Goal: Information Seeking & Learning: Learn about a topic

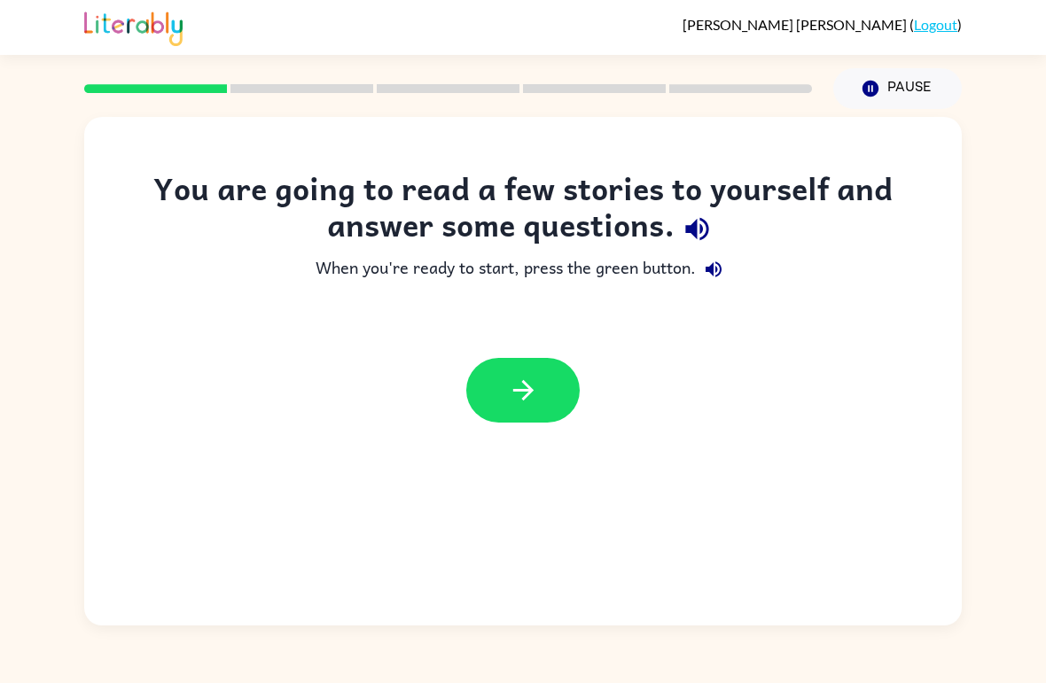
click at [503, 373] on button "button" at bounding box center [522, 390] width 113 height 65
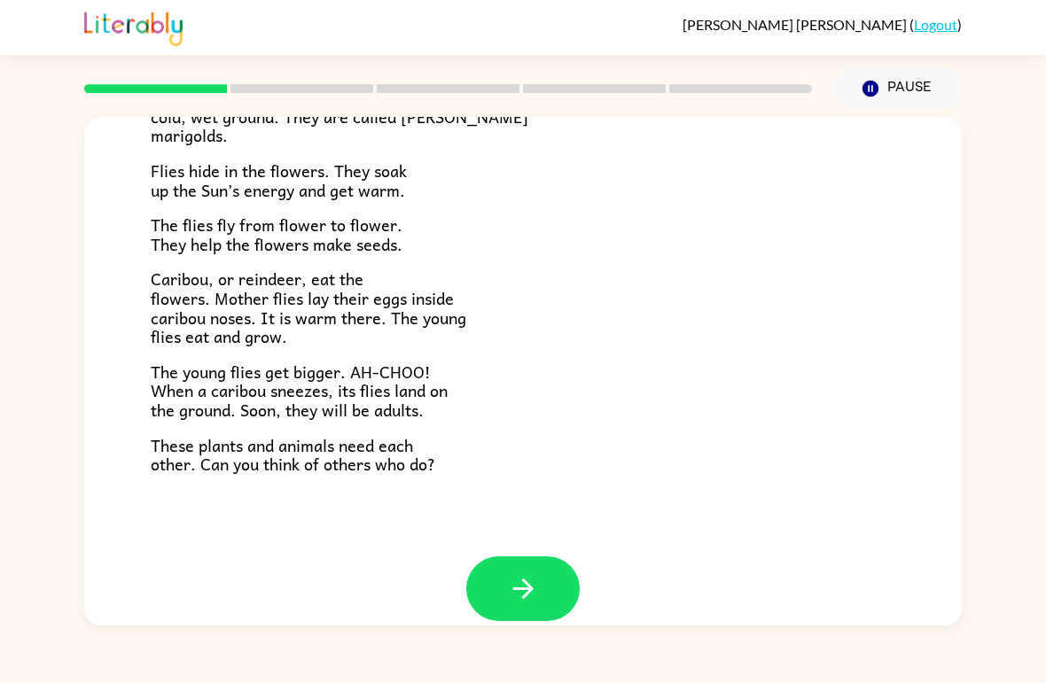
scroll to position [348, 0]
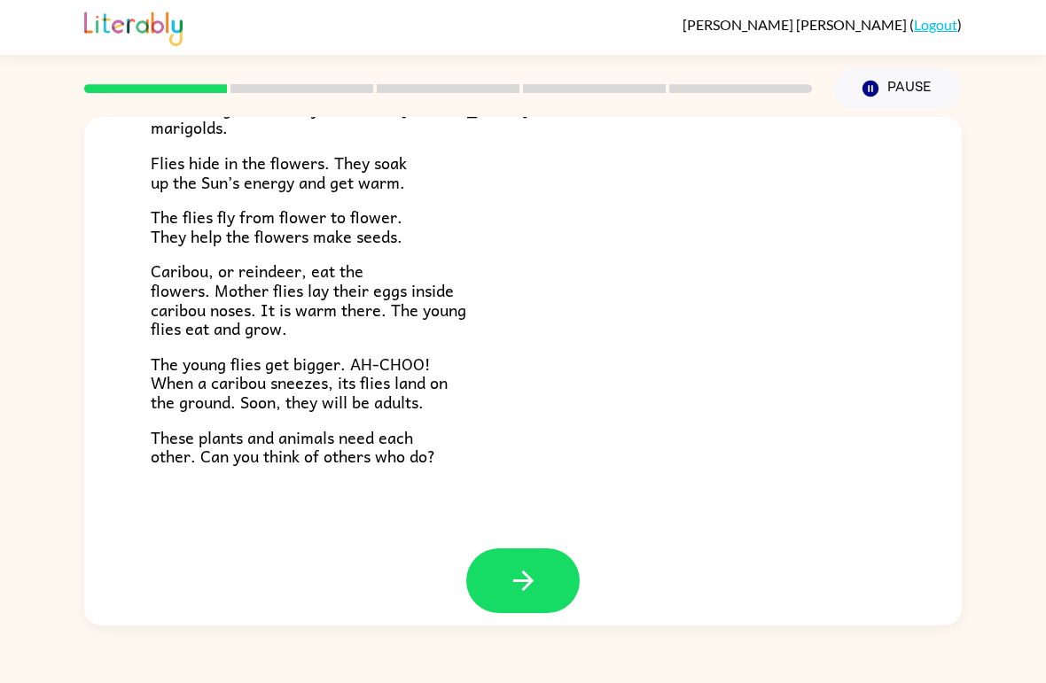
click at [532, 565] on icon "button" at bounding box center [523, 580] width 31 height 31
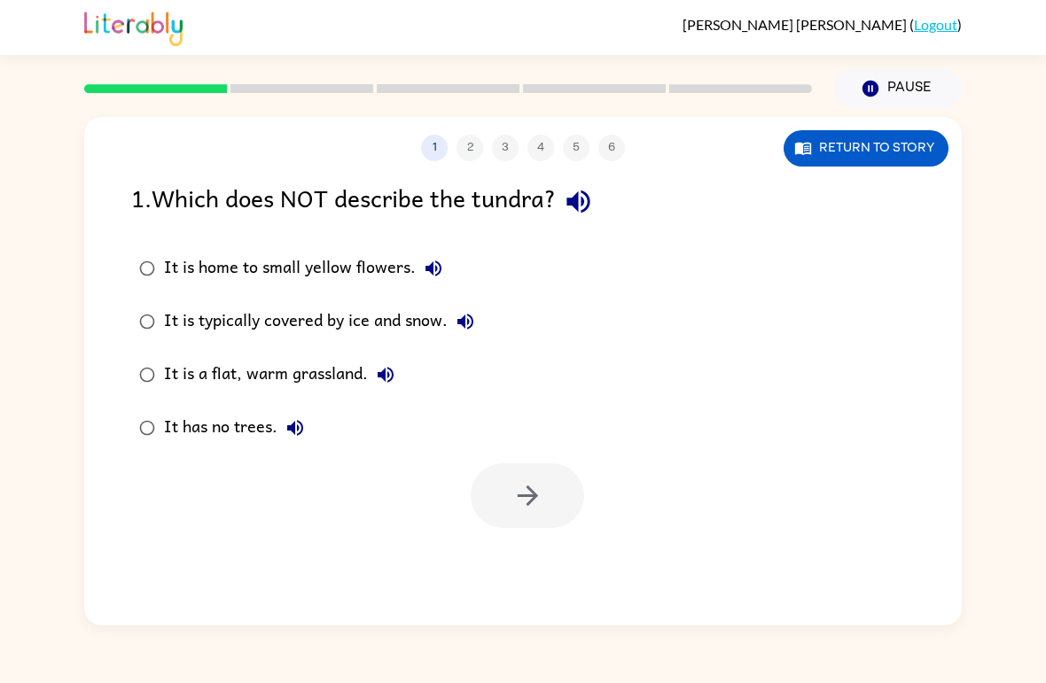
scroll to position [0, 0]
click at [505, 513] on button "button" at bounding box center [527, 495] width 113 height 65
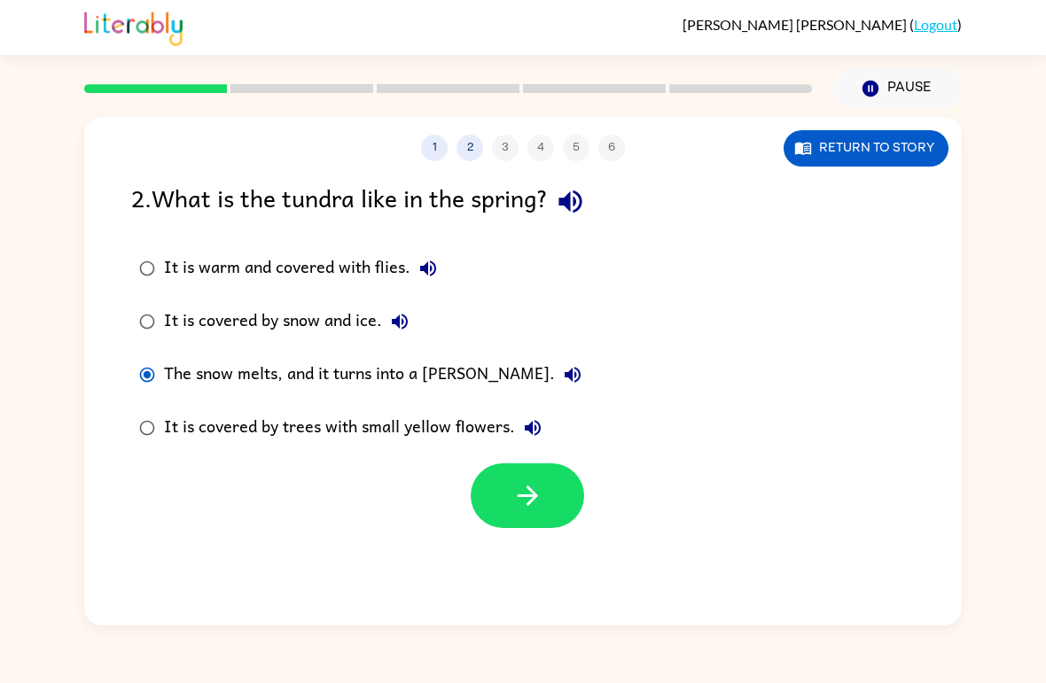
click at [519, 497] on icon "button" at bounding box center [527, 496] width 20 height 20
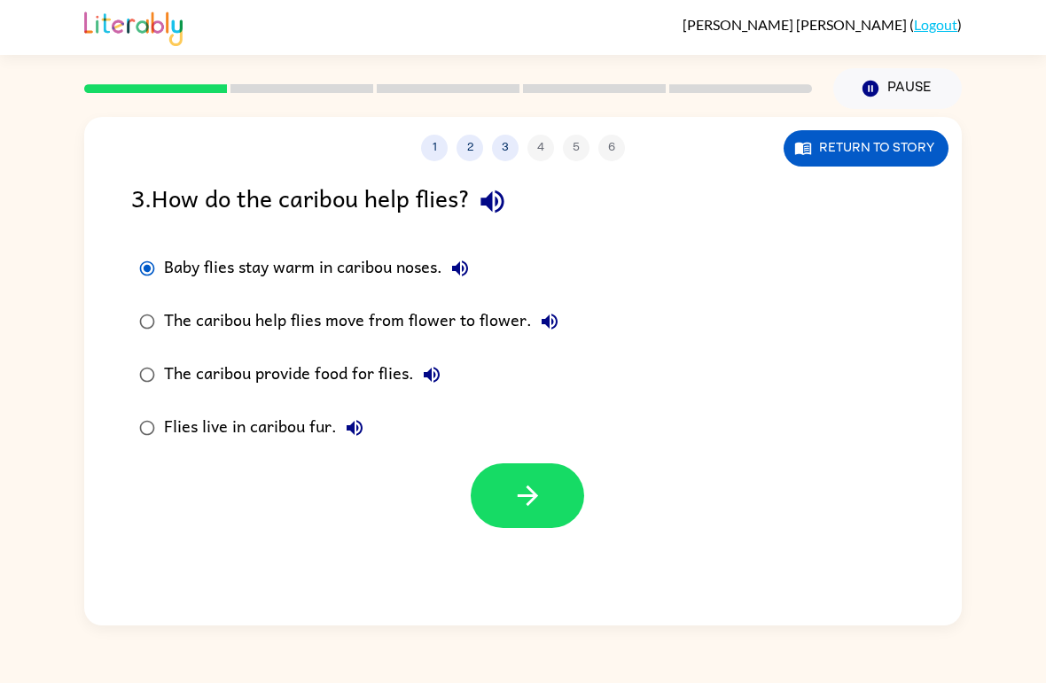
click at [573, 551] on div "1 2 3 4 5 6 Return to story 3 . How do the caribou help flies? Baby flies stay …" at bounding box center [522, 371] width 877 height 509
click at [516, 511] on icon "button" at bounding box center [527, 495] width 31 height 31
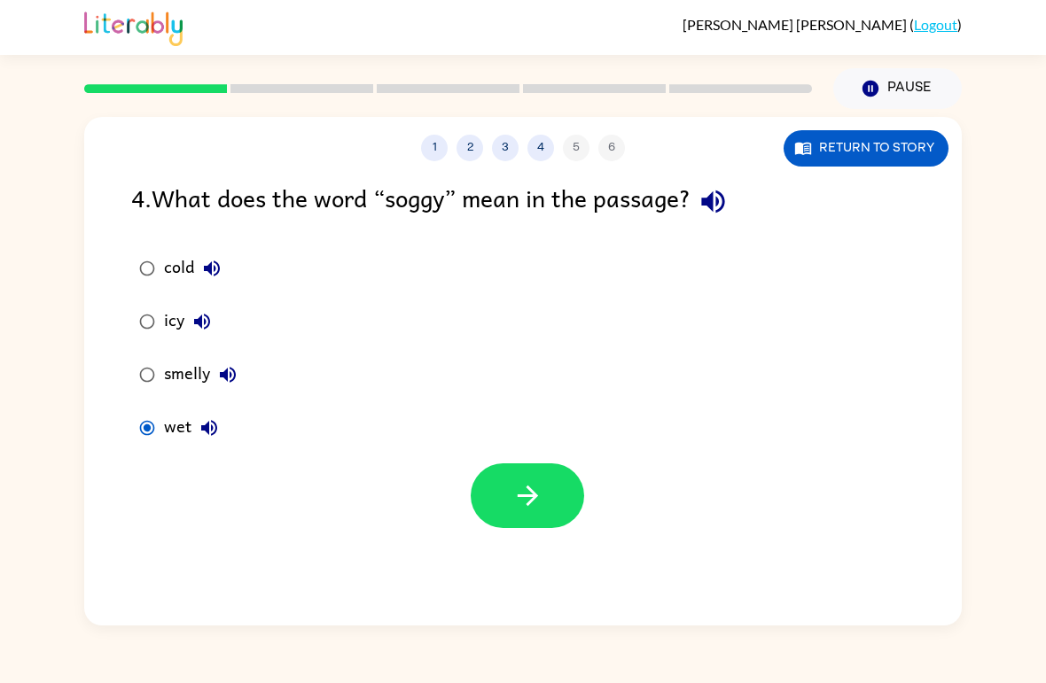
click at [502, 502] on button "button" at bounding box center [527, 495] width 113 height 65
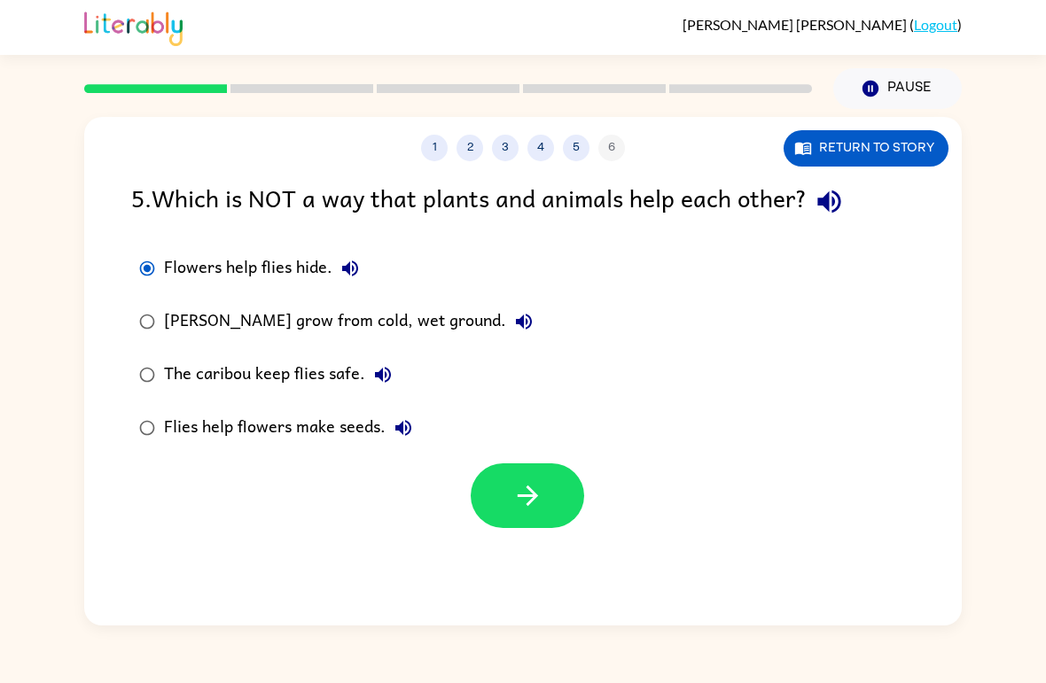
click at [515, 528] on button "button" at bounding box center [527, 495] width 113 height 65
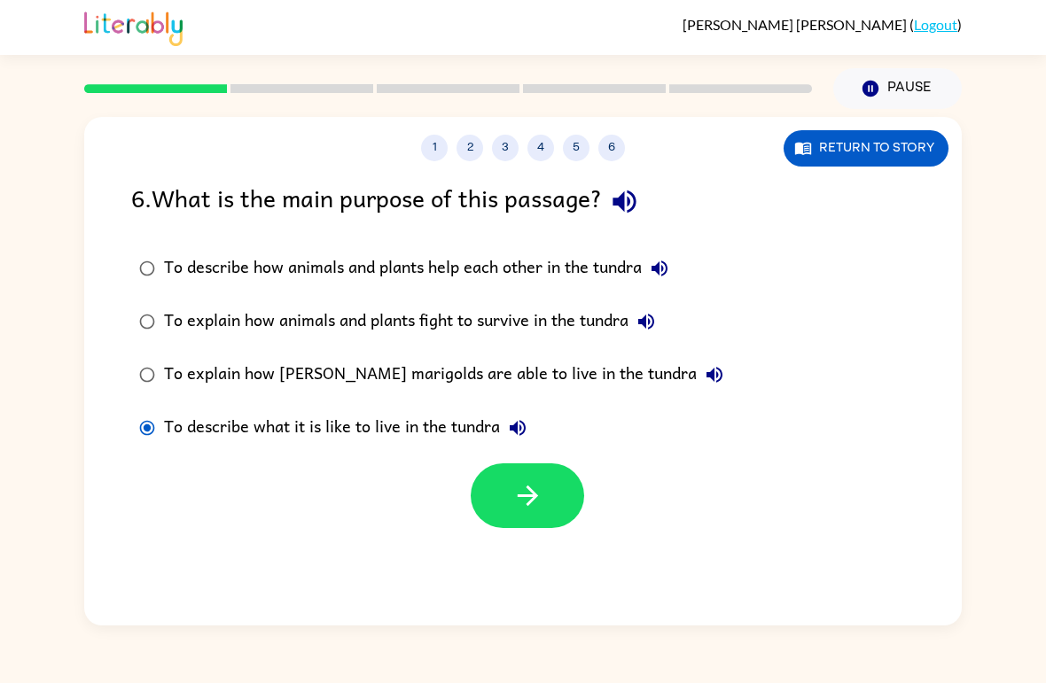
click at [572, 546] on div "1 2 3 4 5 6 Return to story 6 . What is the main purpose of this passage? To de…" at bounding box center [522, 371] width 877 height 509
click at [517, 507] on icon "button" at bounding box center [527, 495] width 31 height 31
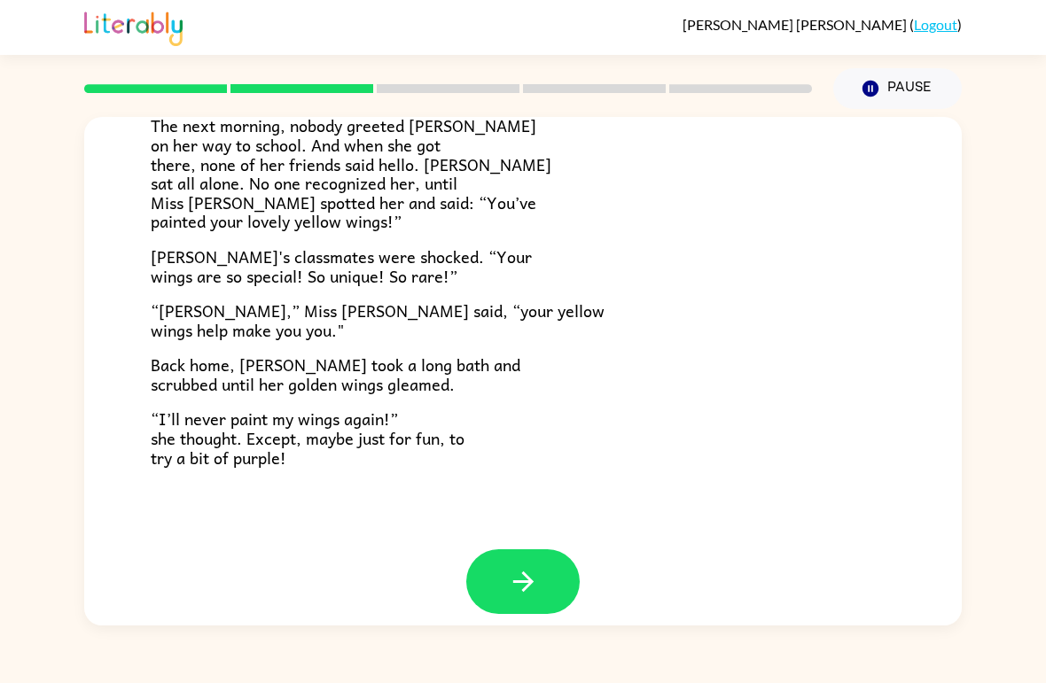
scroll to position [477, 0]
click at [505, 553] on button "button" at bounding box center [522, 582] width 113 height 65
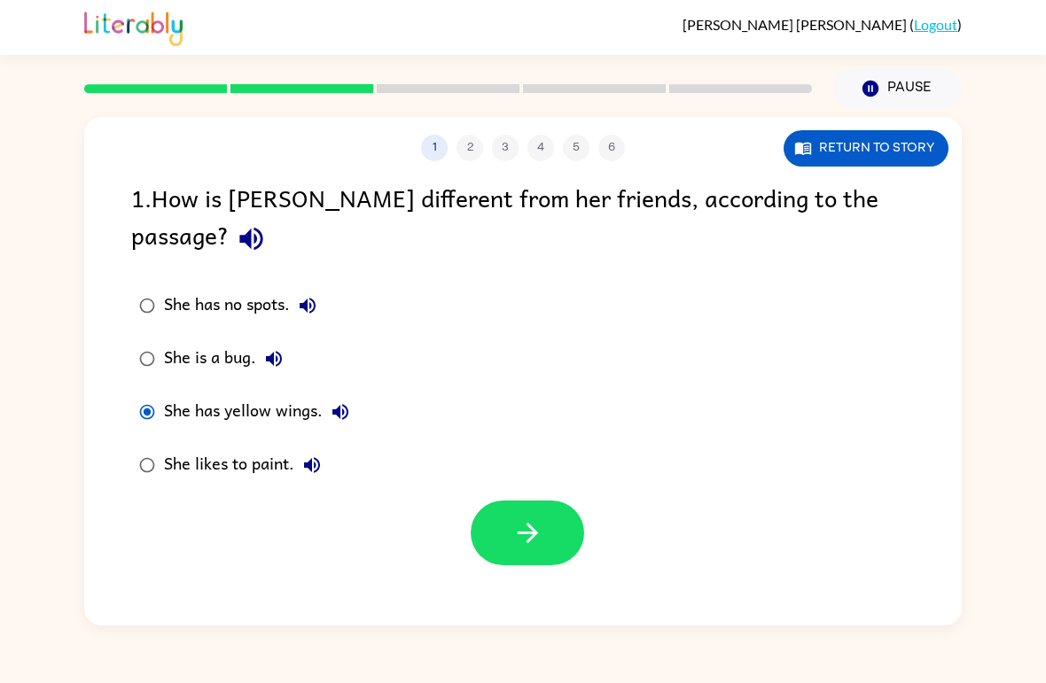
click at [499, 506] on button "button" at bounding box center [527, 533] width 113 height 65
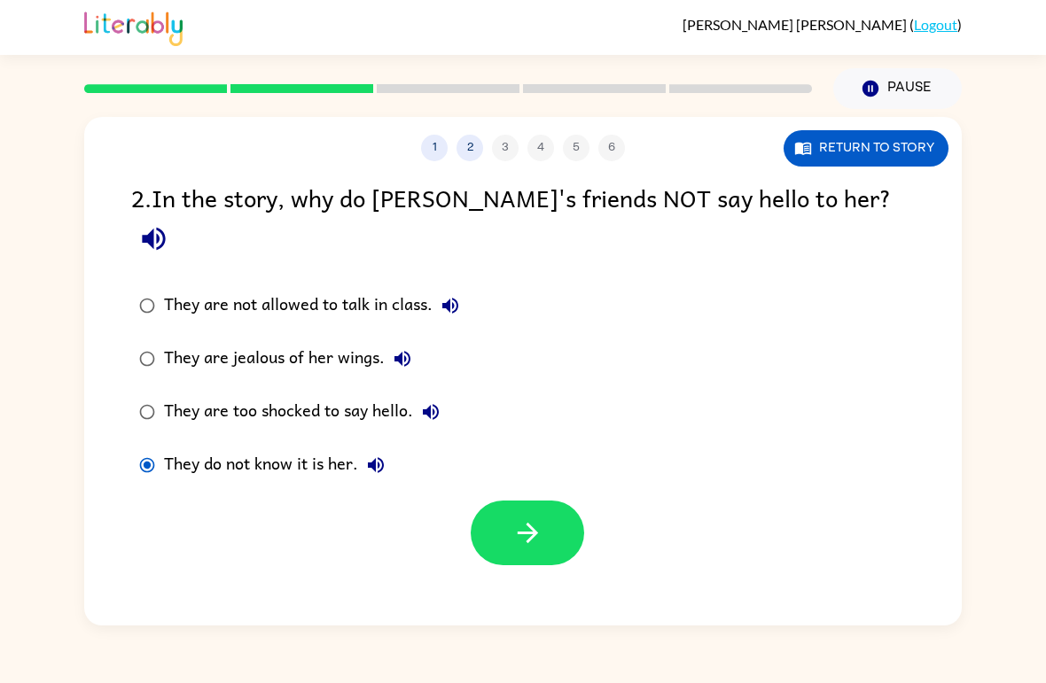
click at [511, 501] on button "button" at bounding box center [527, 533] width 113 height 65
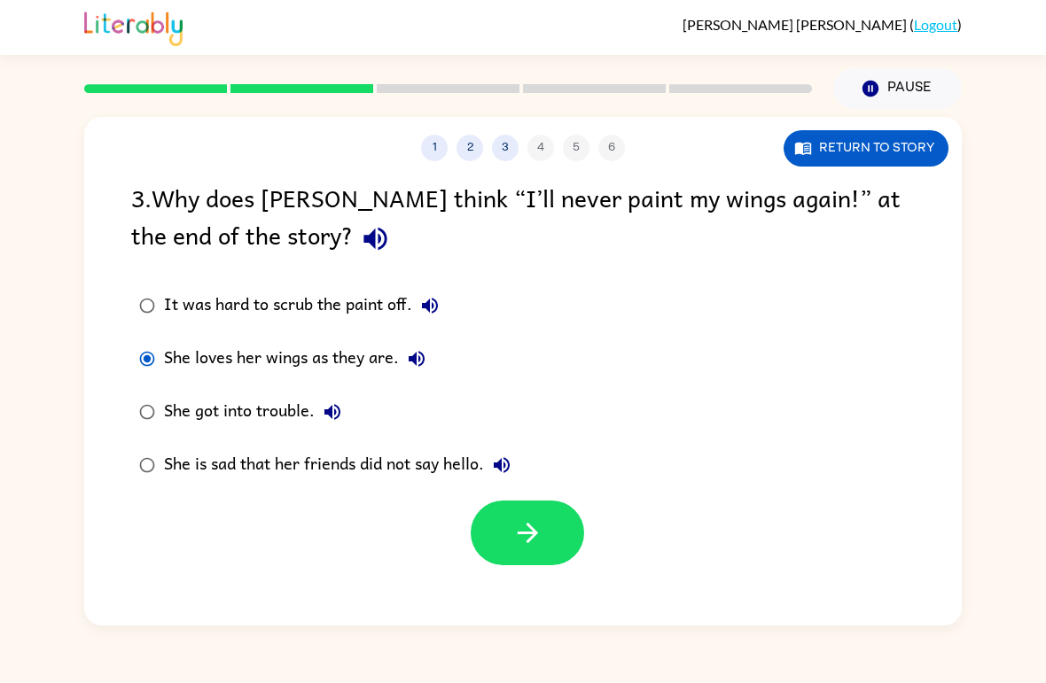
click at [542, 539] on icon "button" at bounding box center [527, 532] width 31 height 31
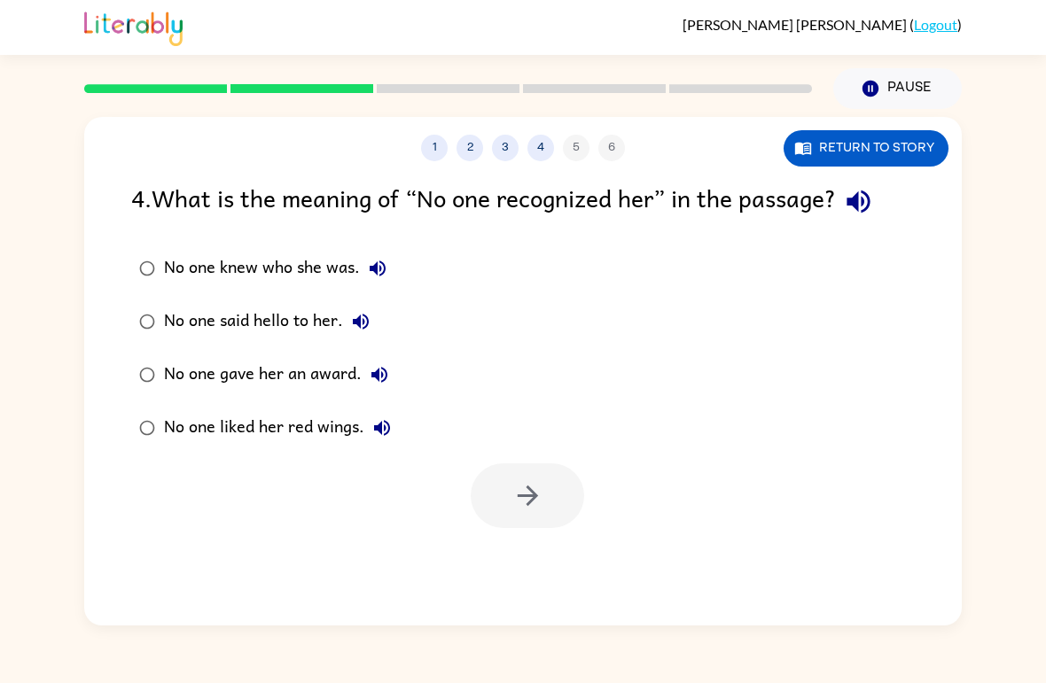
click at [127, 274] on label "No one knew who she was." at bounding box center [264, 268] width 287 height 53
click at [565, 523] on button "button" at bounding box center [527, 495] width 113 height 65
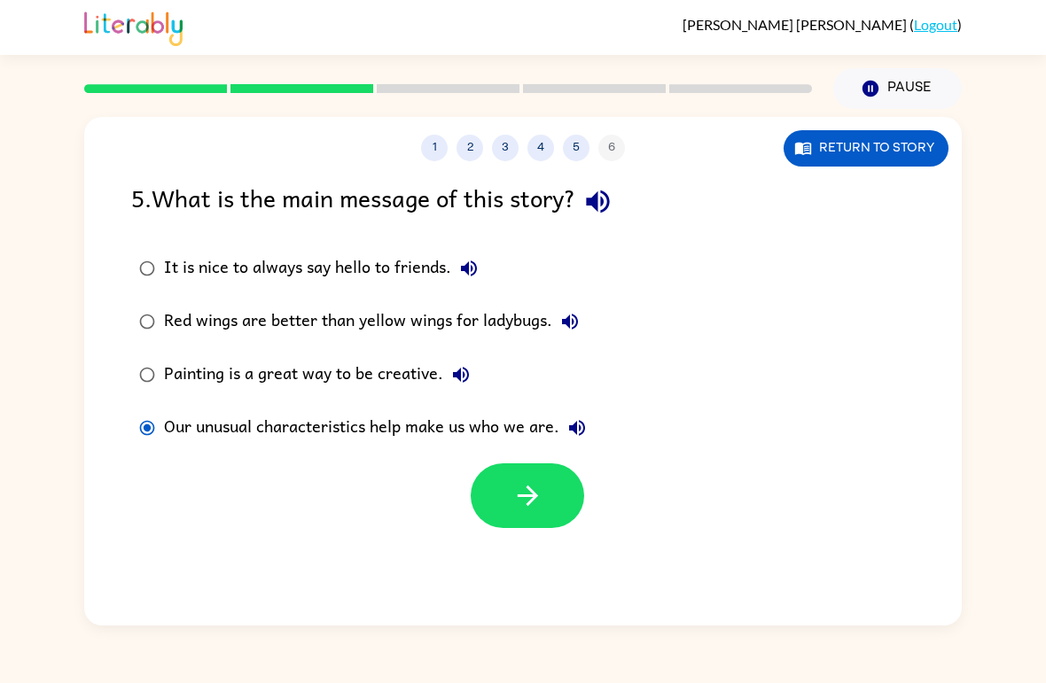
click at [517, 500] on icon "button" at bounding box center [527, 495] width 31 height 31
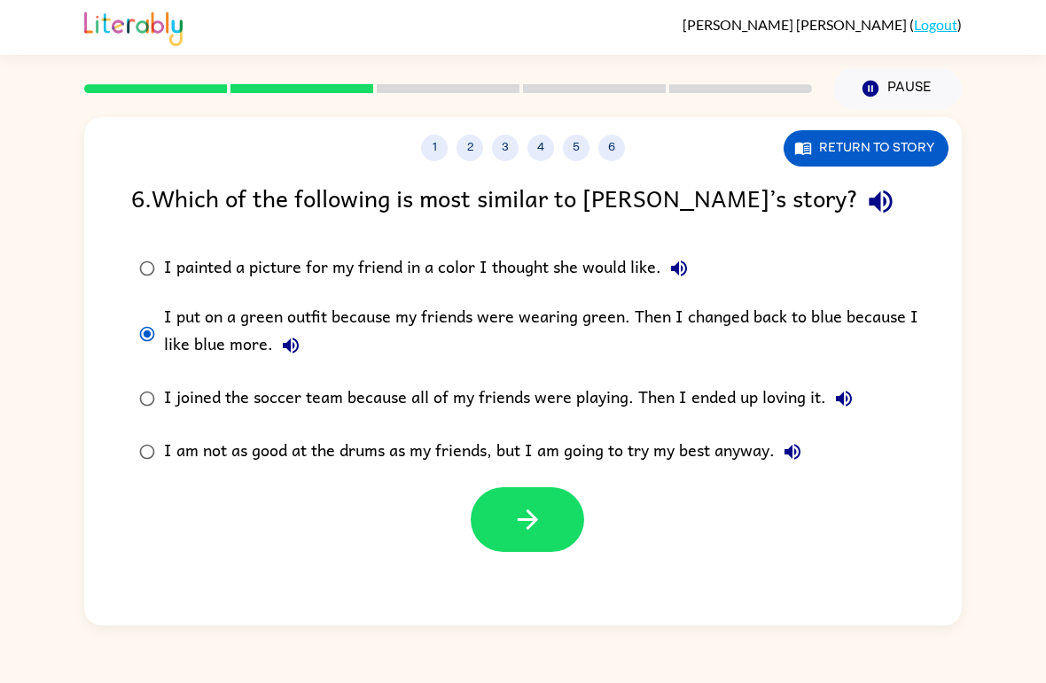
click at [508, 510] on button "button" at bounding box center [527, 519] width 113 height 65
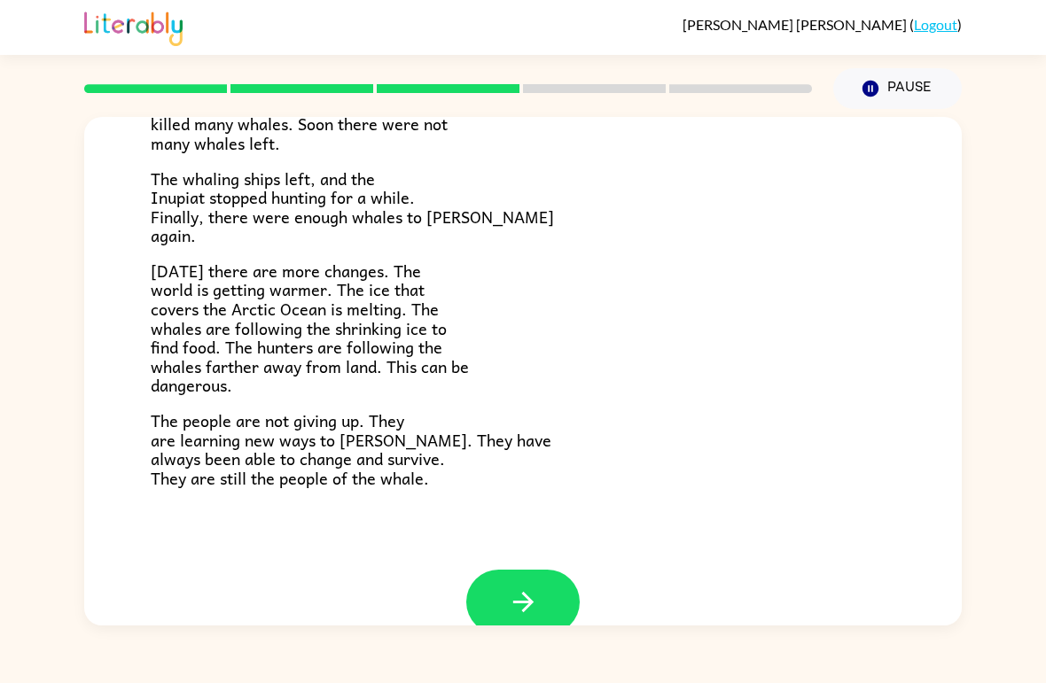
scroll to position [574, 0]
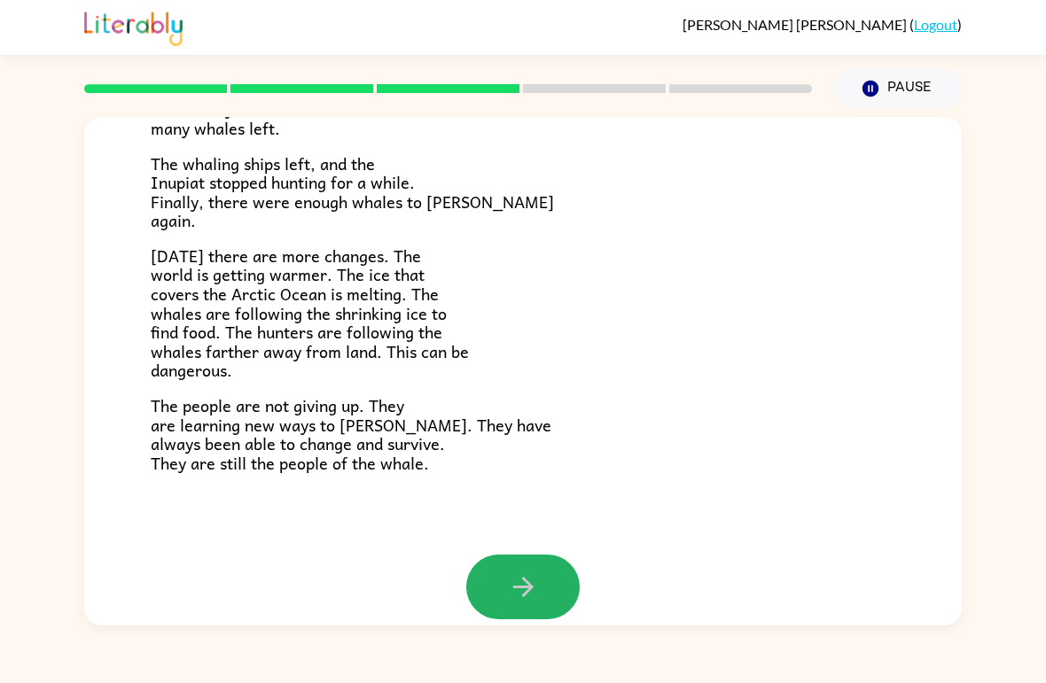
click at [520, 577] on icon "button" at bounding box center [522, 587] width 20 height 20
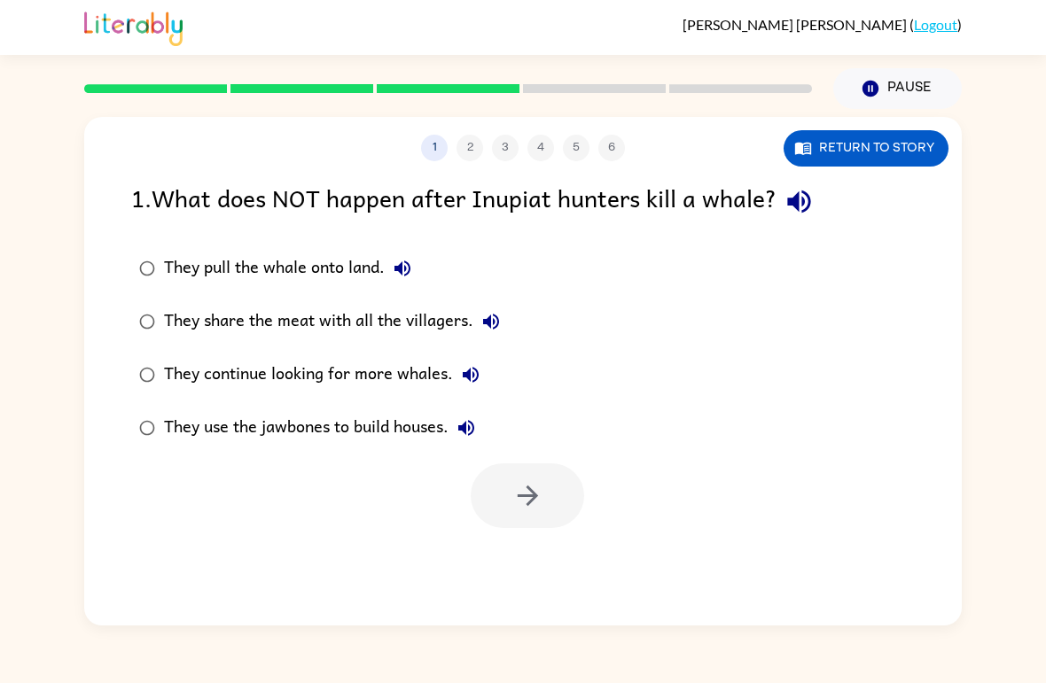
click at [144, 354] on label "They continue looking for more whales." at bounding box center [319, 374] width 396 height 53
click at [503, 528] on button "button" at bounding box center [527, 495] width 113 height 65
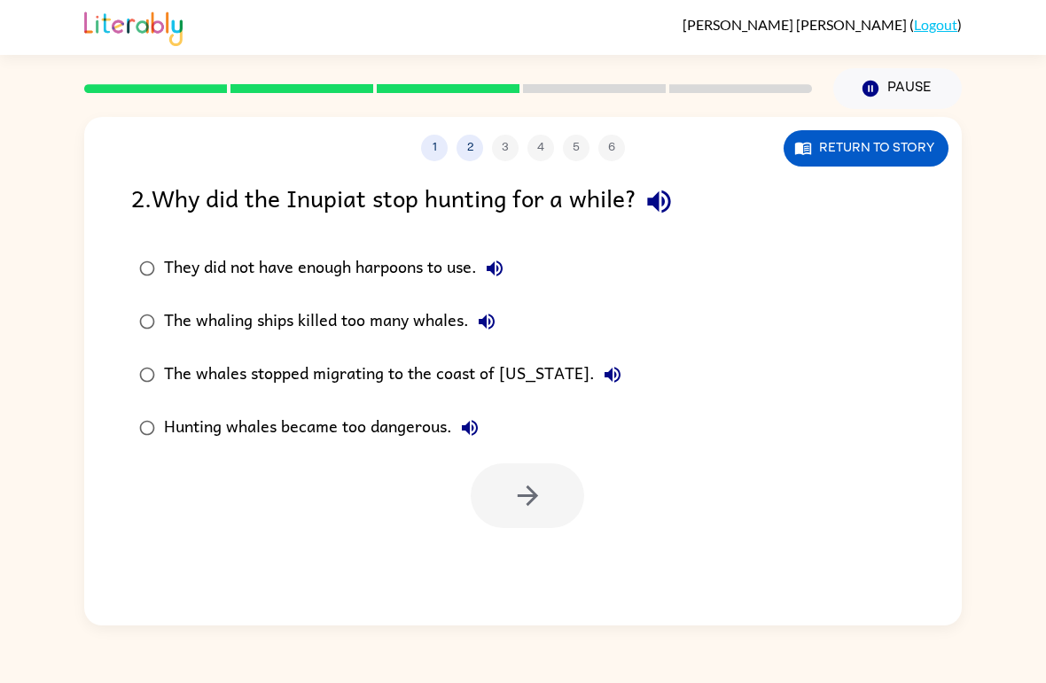
click at [147, 348] on label "The whaling ships killed too many whales." at bounding box center [379, 321] width 517 height 53
click at [534, 549] on div "1 2 3 4 5 6 Return to story 2 . Why did the Inupiat stop hunting for a while? T…" at bounding box center [522, 371] width 877 height 509
click at [494, 485] on button "button" at bounding box center [527, 495] width 113 height 65
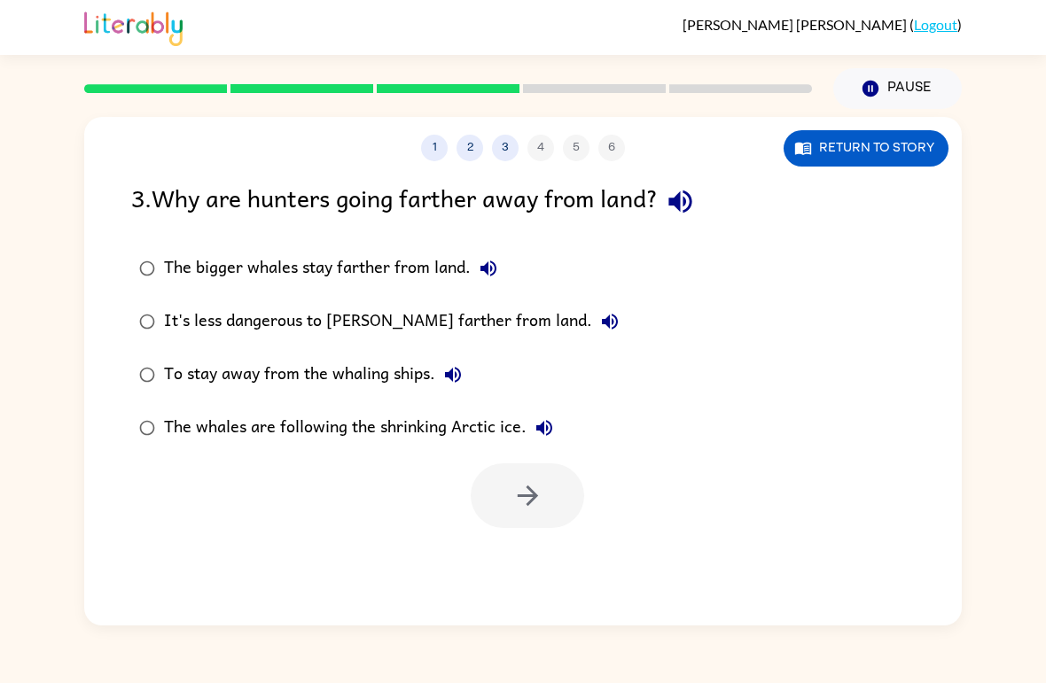
click at [121, 421] on label "The whales are following the shrinking Arctic ice." at bounding box center [378, 427] width 515 height 53
click at [497, 493] on button "button" at bounding box center [527, 495] width 113 height 65
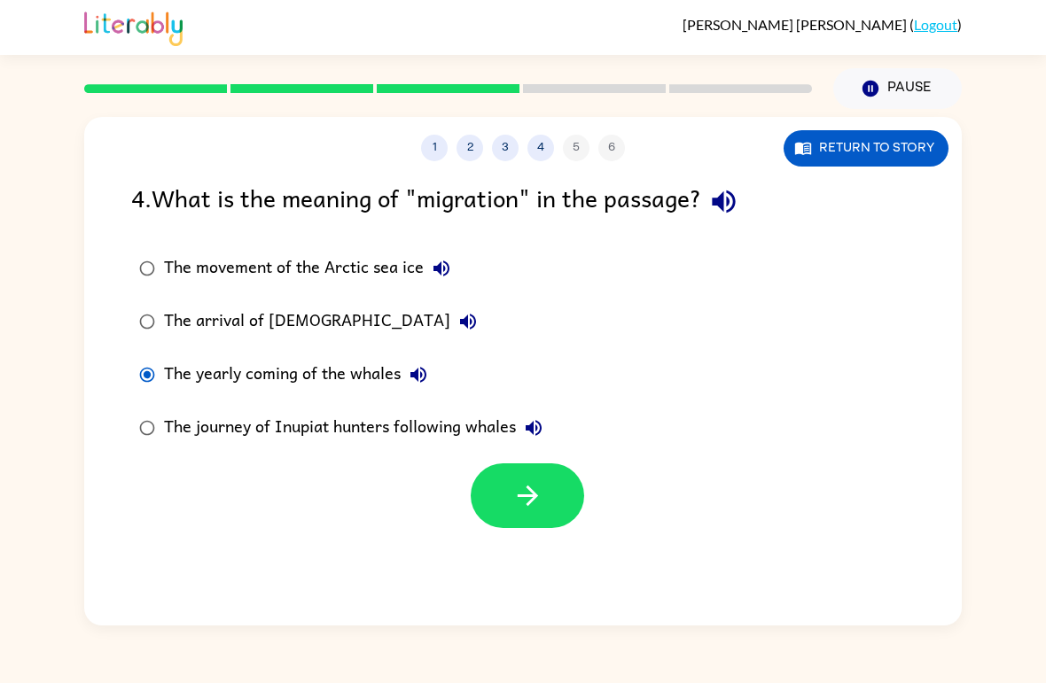
click at [512, 484] on icon "button" at bounding box center [527, 495] width 31 height 31
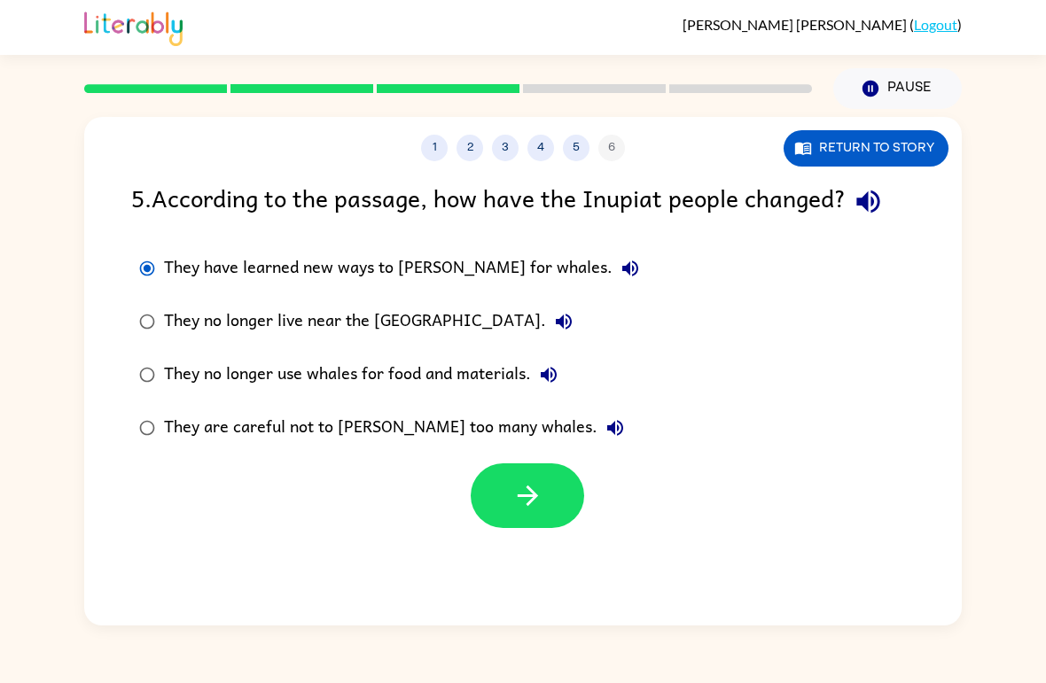
click at [528, 488] on icon "button" at bounding box center [527, 496] width 20 height 20
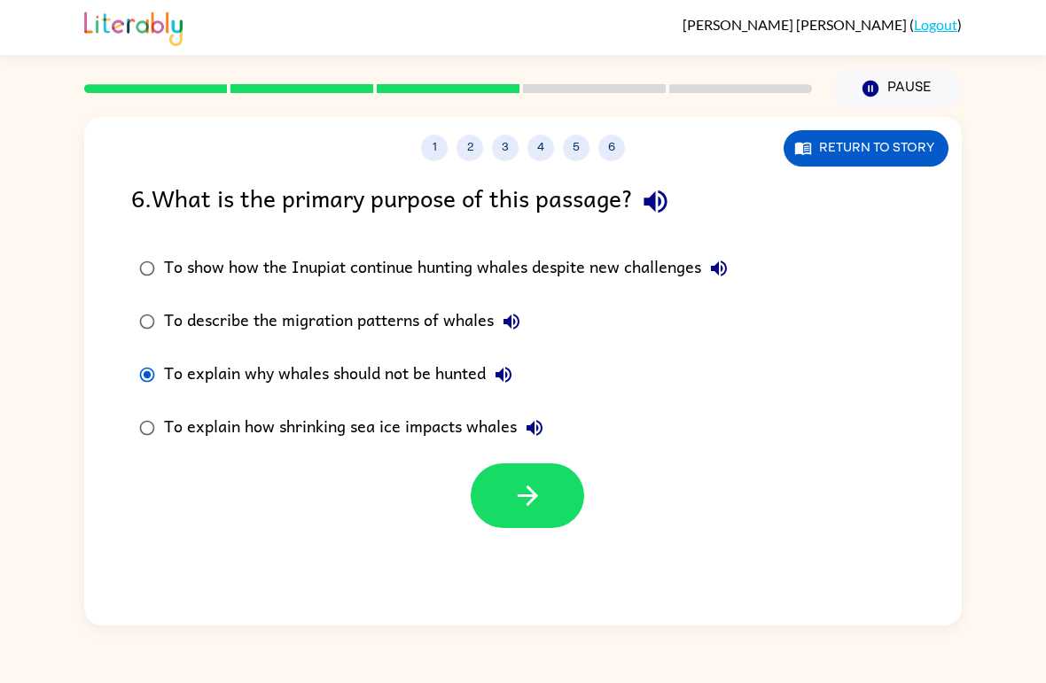
click at [537, 526] on button "button" at bounding box center [527, 495] width 113 height 65
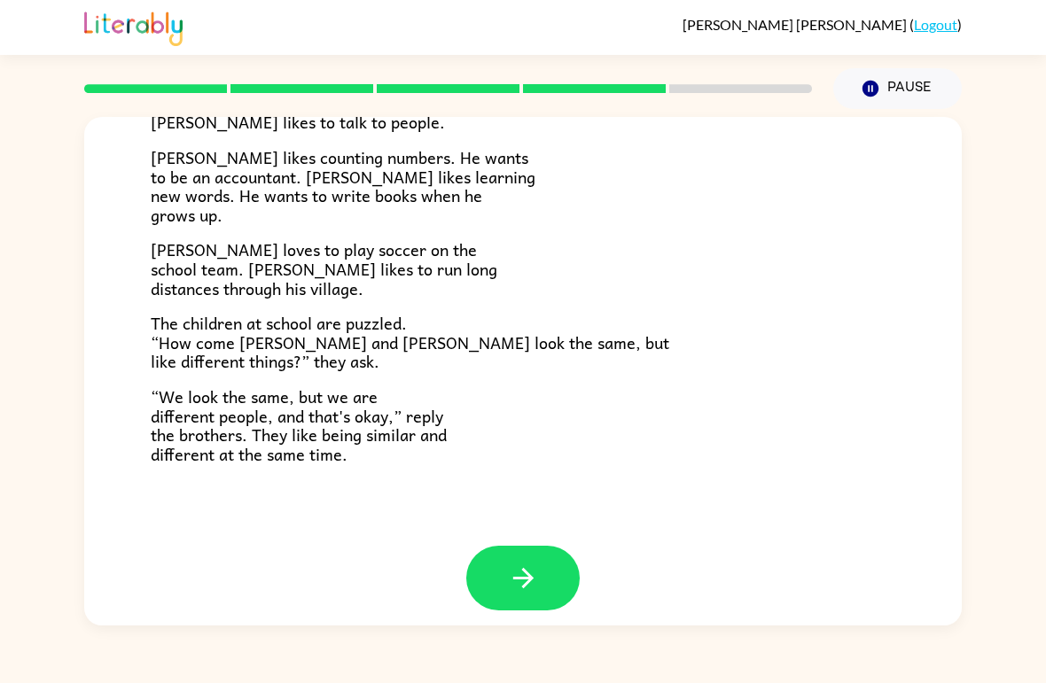
scroll to position [368, 0]
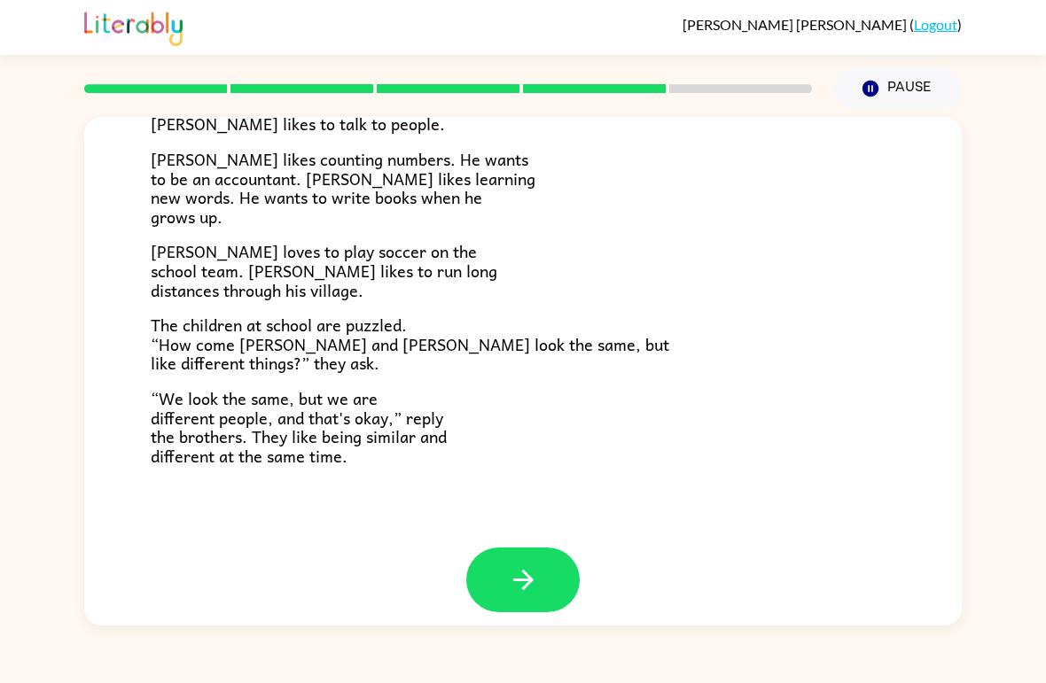
click at [522, 549] on button "button" at bounding box center [522, 580] width 113 height 65
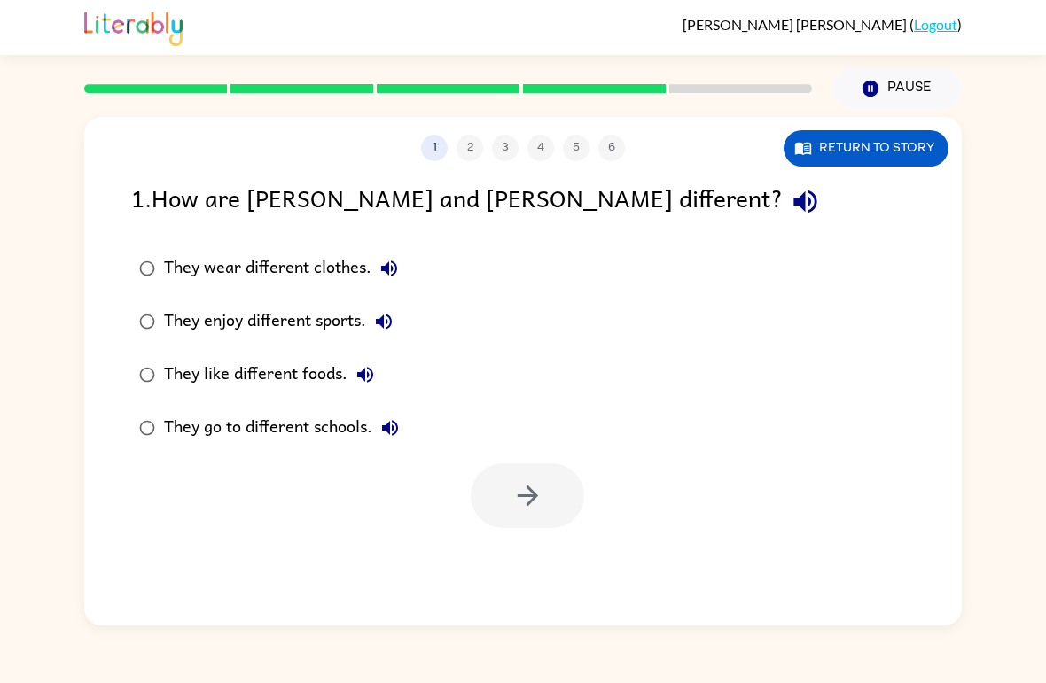
scroll to position [0, 0]
click at [530, 486] on icon "button" at bounding box center [527, 495] width 31 height 31
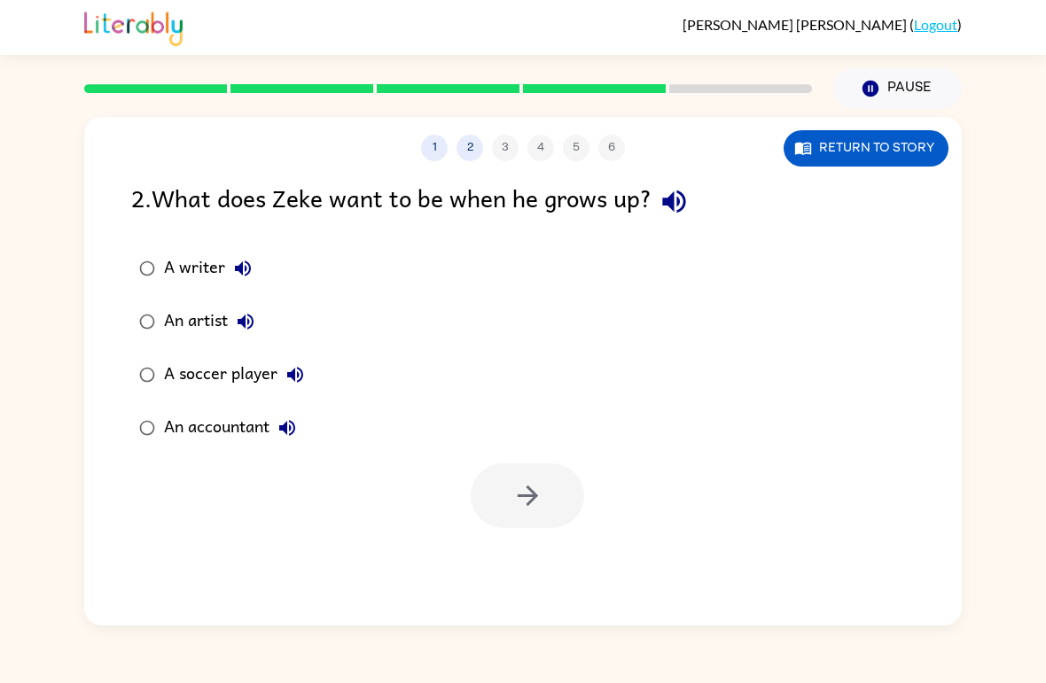
click at [797, 143] on icon "button" at bounding box center [803, 148] width 18 height 18
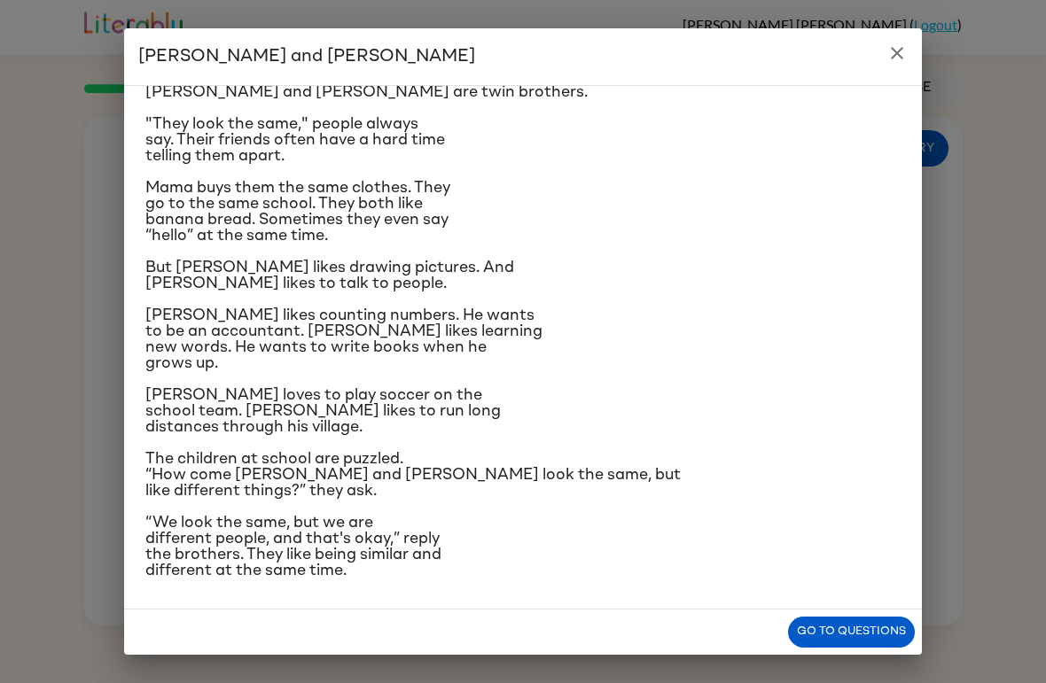
scroll to position [147, 0]
click at [819, 637] on button "Go to questions" at bounding box center [851, 632] width 127 height 31
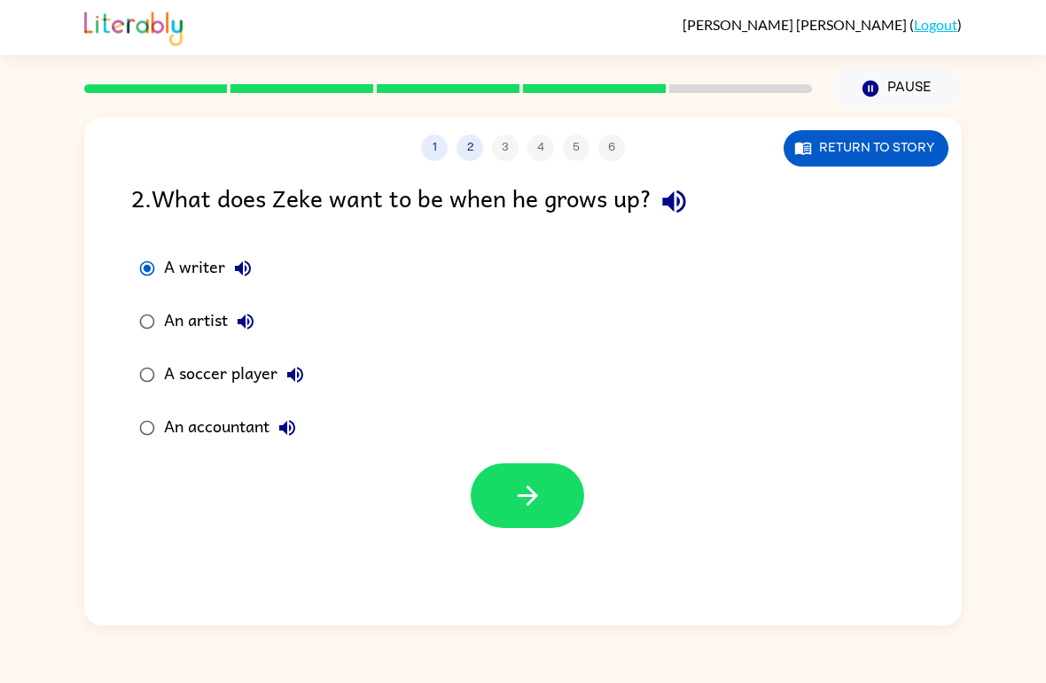
click at [541, 517] on button "button" at bounding box center [527, 495] width 113 height 65
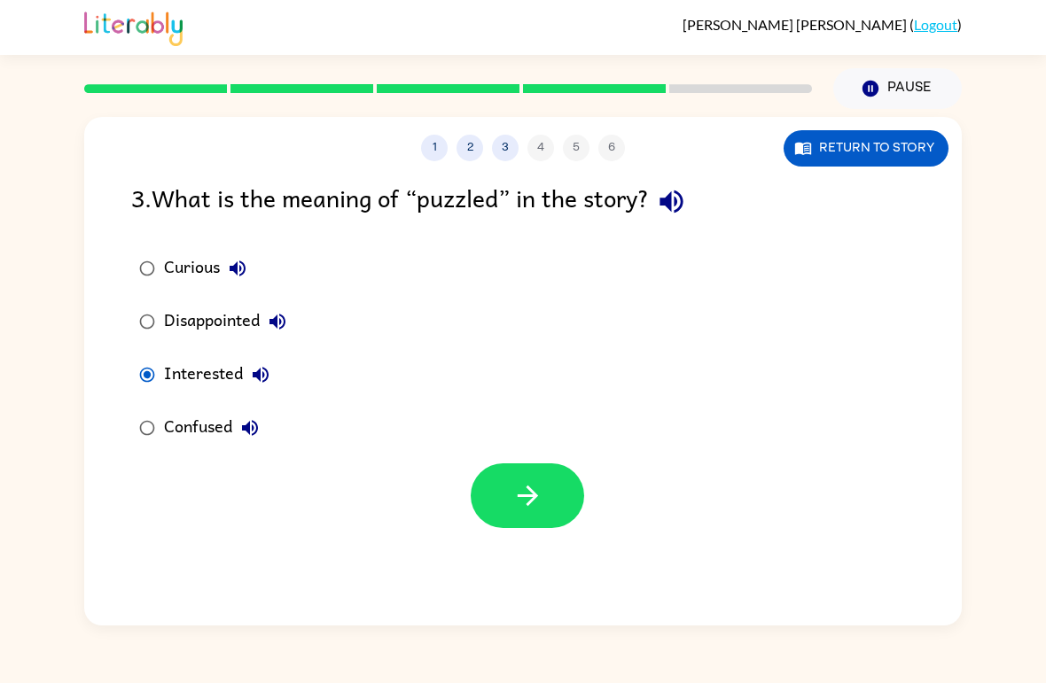
click at [506, 539] on div "1 2 3 4 5 6 Return to story 3 . What is the meaning of “puzzled” in the story? …" at bounding box center [522, 371] width 877 height 509
click at [493, 512] on button "button" at bounding box center [527, 495] width 113 height 65
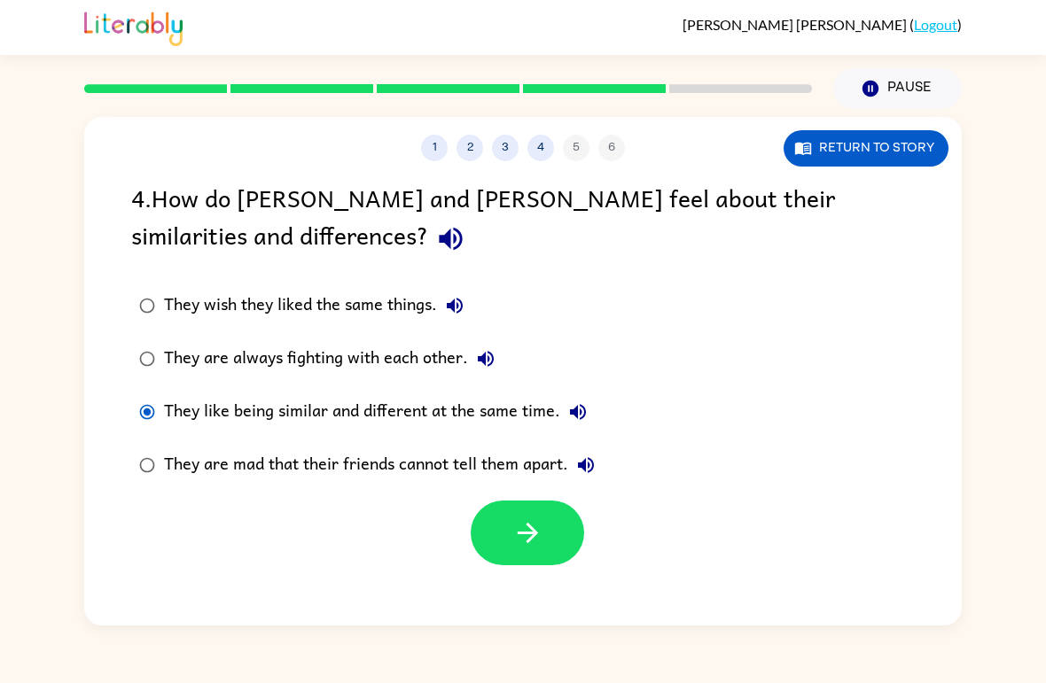
click at [479, 560] on div at bounding box center [527, 533] width 113 height 65
click at [485, 535] on button "button" at bounding box center [527, 533] width 113 height 65
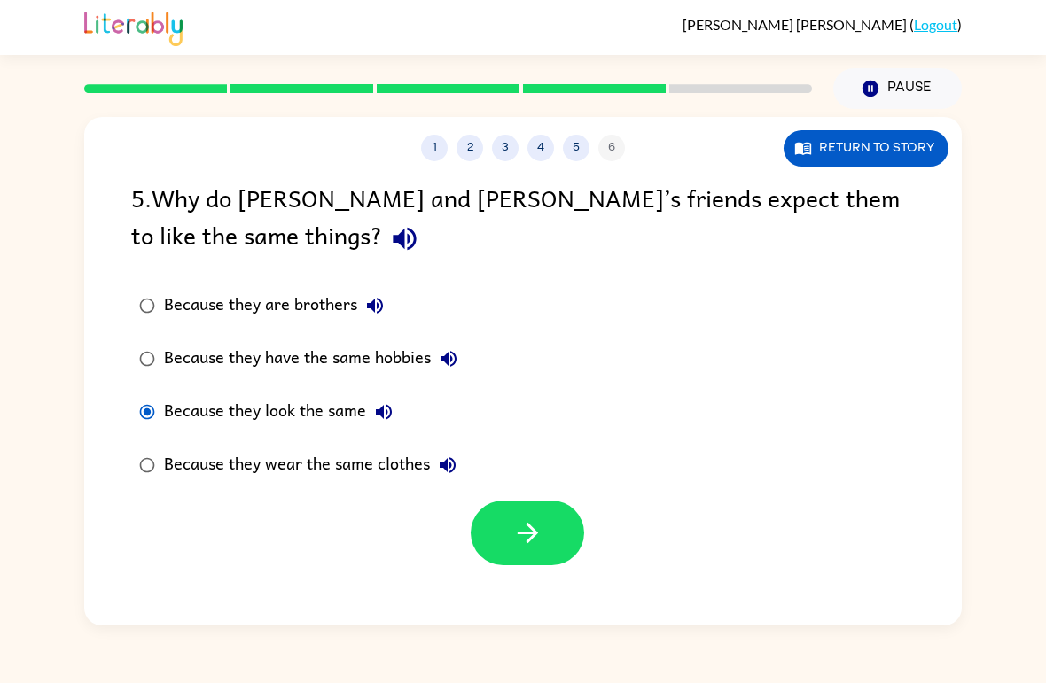
click at [538, 514] on button "button" at bounding box center [527, 533] width 113 height 65
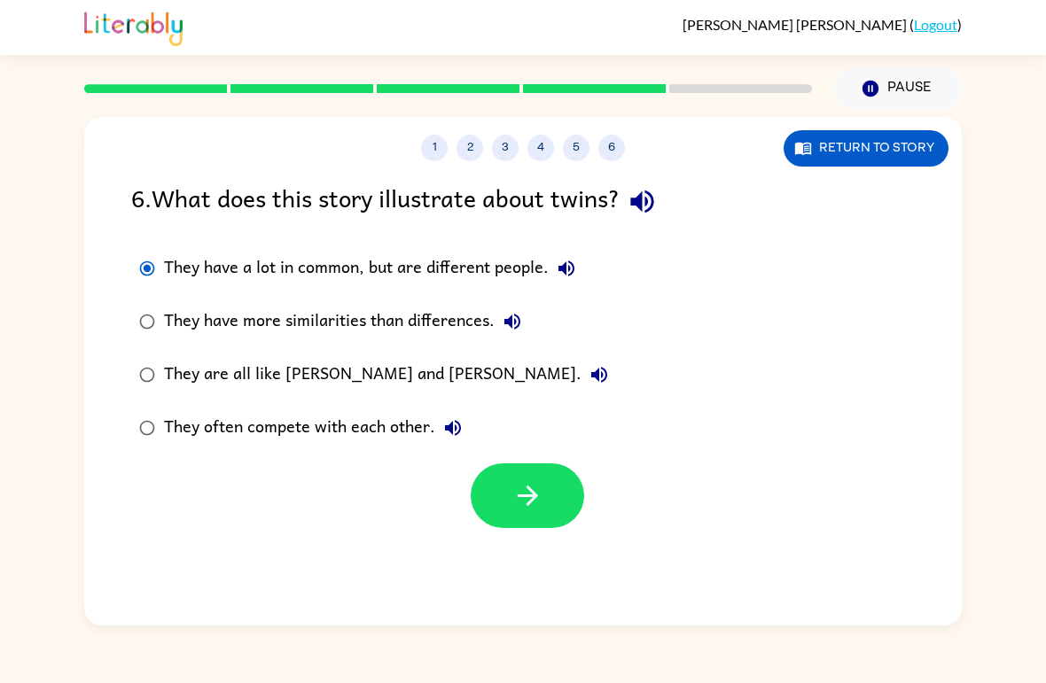
click at [543, 505] on button "button" at bounding box center [527, 495] width 113 height 65
